Goal: Task Accomplishment & Management: Complete application form

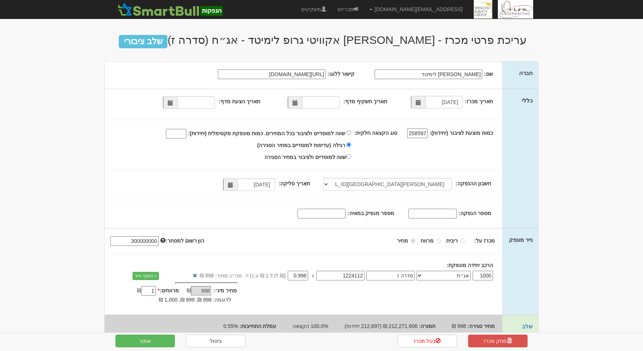
select select "מזרחי, 480, 123775, IL56 0204 8000 0000 0123 775"
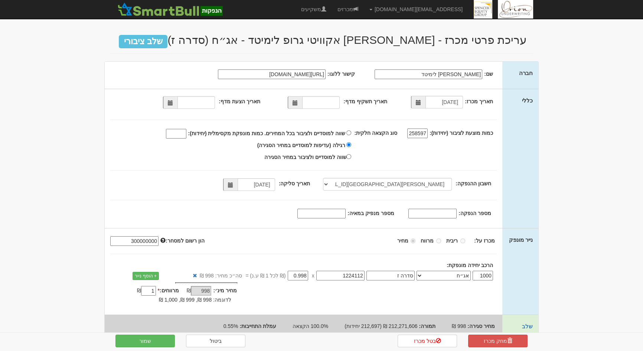
click at [296, 136] on span "שווה למוסדיים ולציבור בכל המחירים." at bounding box center [304, 133] width 81 height 6
click at [346, 135] on input "שווה למוסדיים ולציבור בכל המחירים. כמות מונפקת מקסימלית (יחידות):" at bounding box center [348, 132] width 5 height 5
radio input "true"
click at [180, 133] on input "שווה למוסדיים ולציבור בכל המחירים. כמות מונפקת מקסימלית (יחידות):" at bounding box center [176, 134] width 20 height 10
type input "215000"
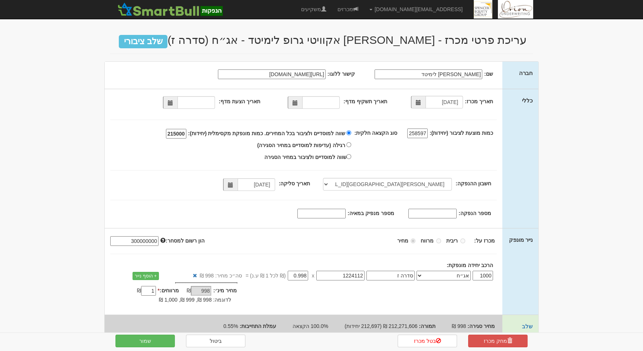
click at [296, 107] on span at bounding box center [295, 102] width 14 height 13
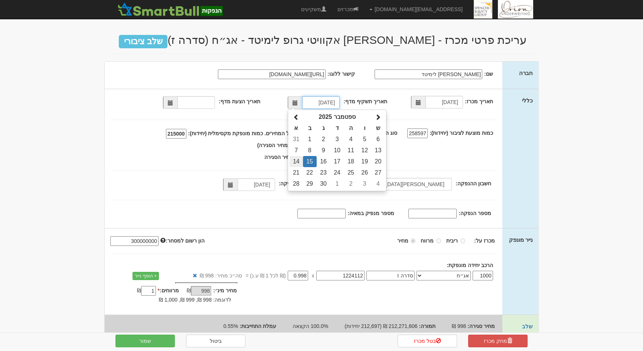
click at [295, 160] on td "14" at bounding box center [296, 161] width 13 height 11
type input "14/09/2025"
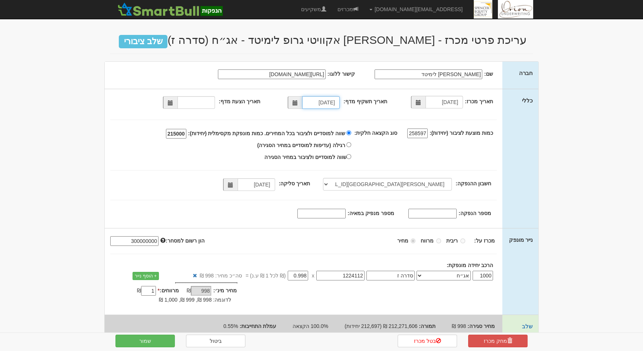
click at [170, 97] on span at bounding box center [170, 102] width 14 height 13
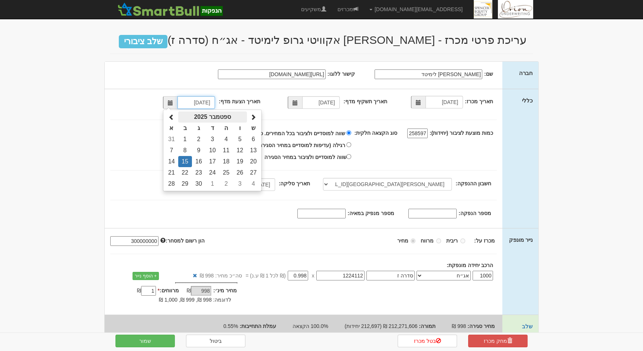
click at [200, 116] on th "ספטמבר 2025" at bounding box center [212, 116] width 69 height 11
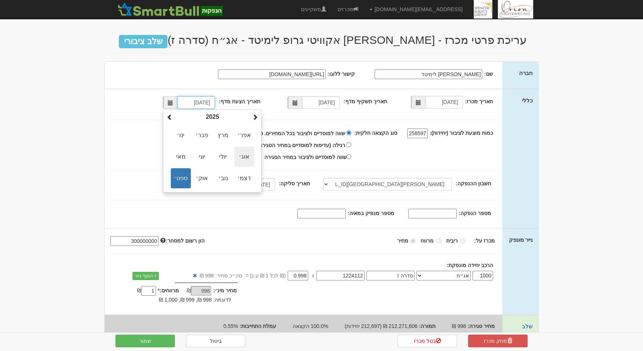
click at [242, 157] on span "אוג׳" at bounding box center [244, 157] width 20 height 20
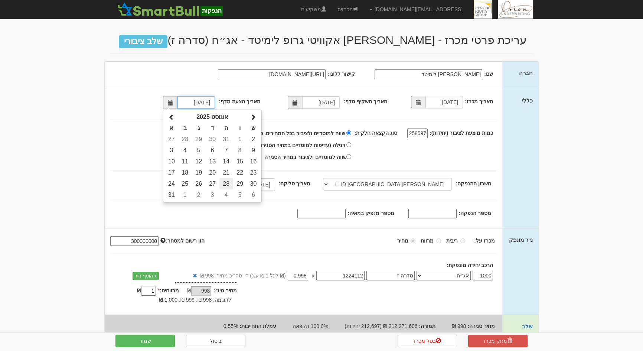
click at [228, 186] on td "28" at bounding box center [226, 183] width 14 height 11
type input "28/08/2025"
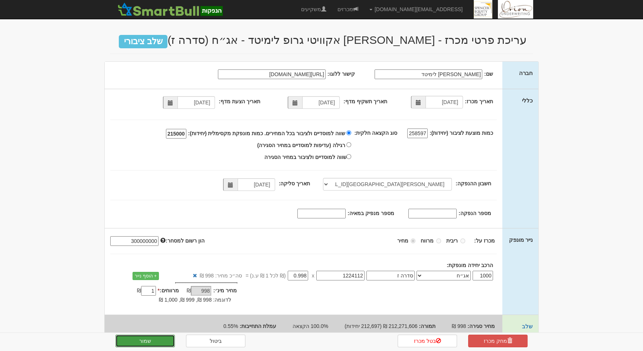
click at [156, 341] on button "שמור" at bounding box center [144, 341] width 59 height 13
